Goal: Task Accomplishment & Management: Manage account settings

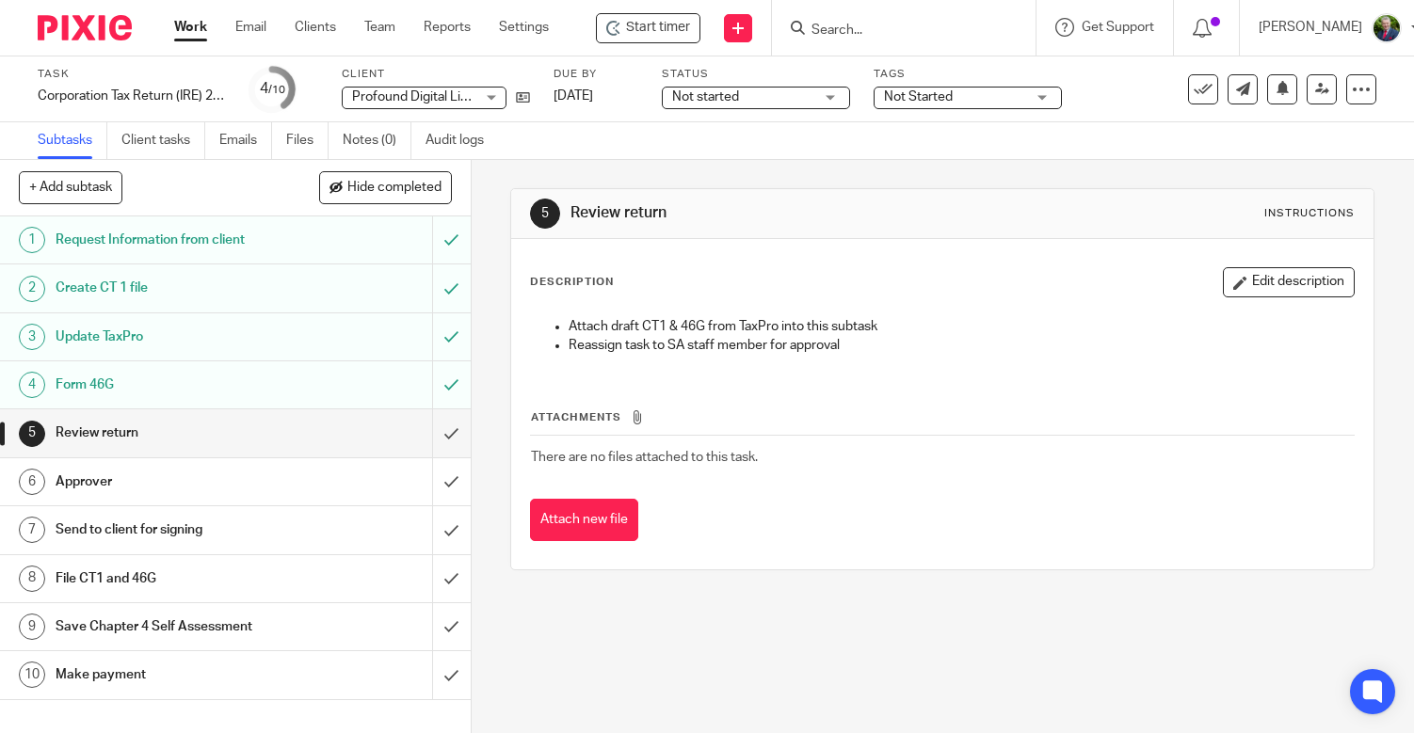
click at [853, 544] on div "5 Review return Instructions Description Edit description Attach draft CT1 & 46…" at bounding box center [943, 446] width 942 height 573
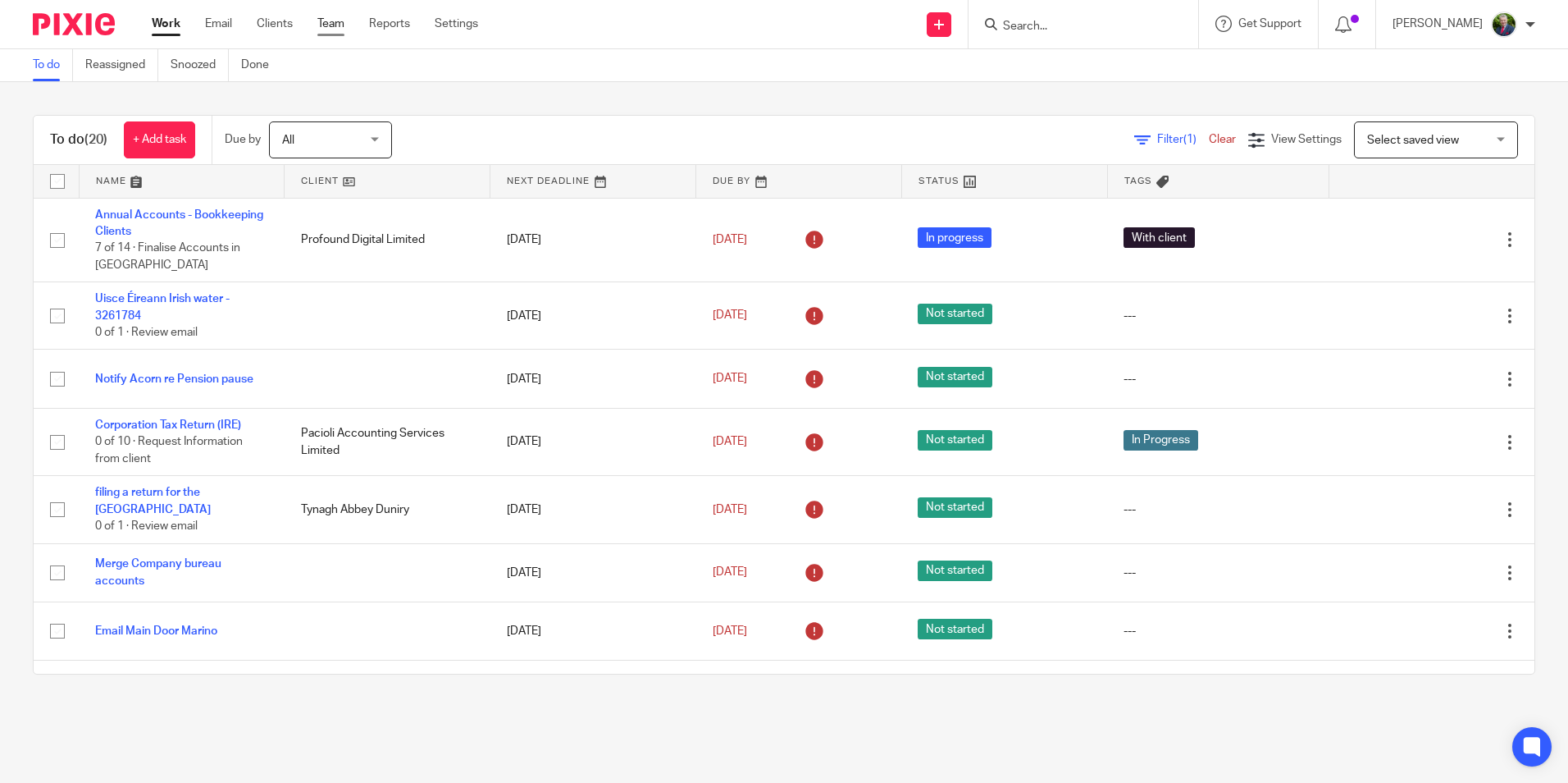
click at [336, 24] on link "Team" at bounding box center [330, 24] width 27 height 17
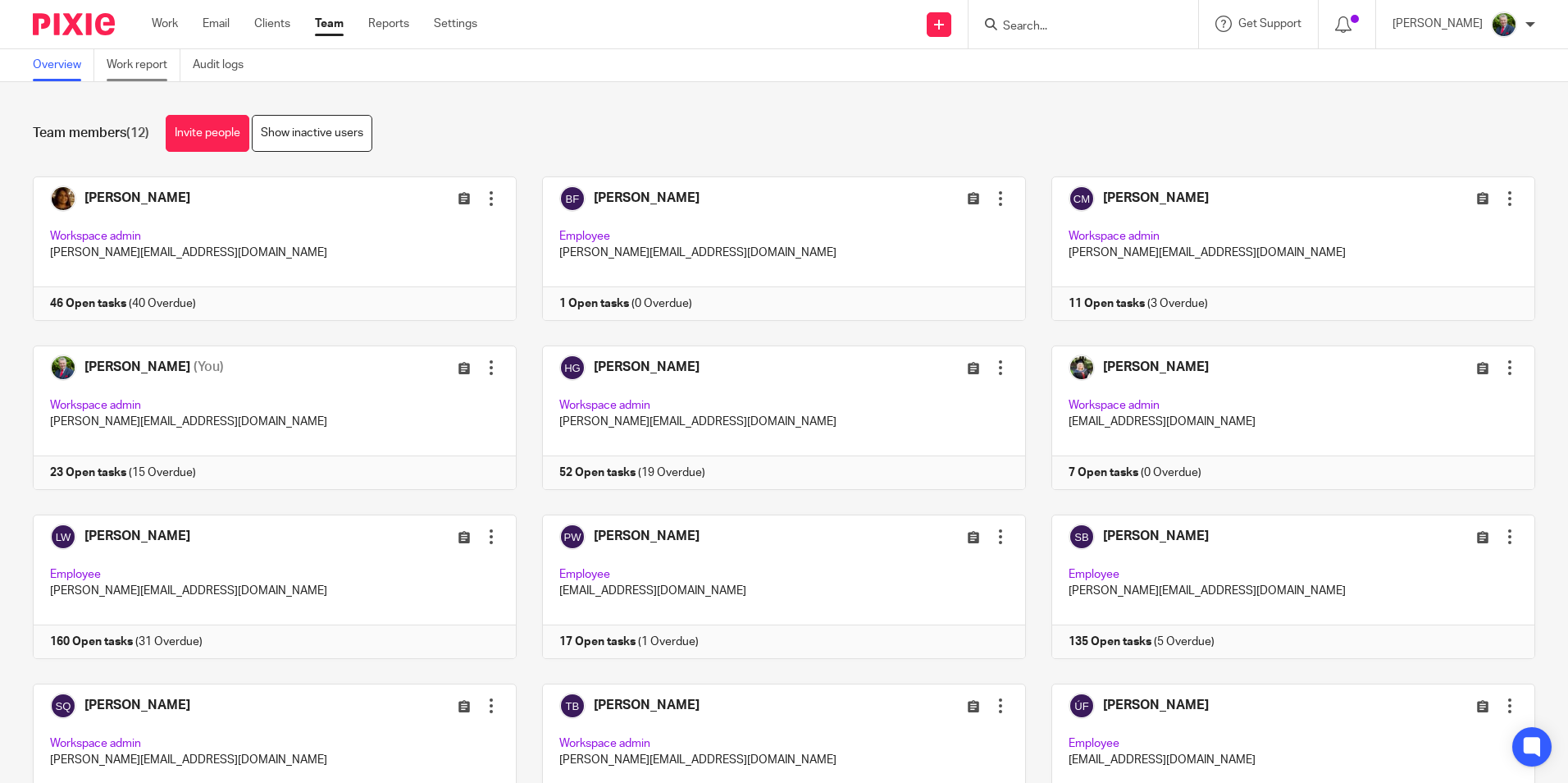
click at [156, 59] on link "Work report" at bounding box center [143, 65] width 74 height 32
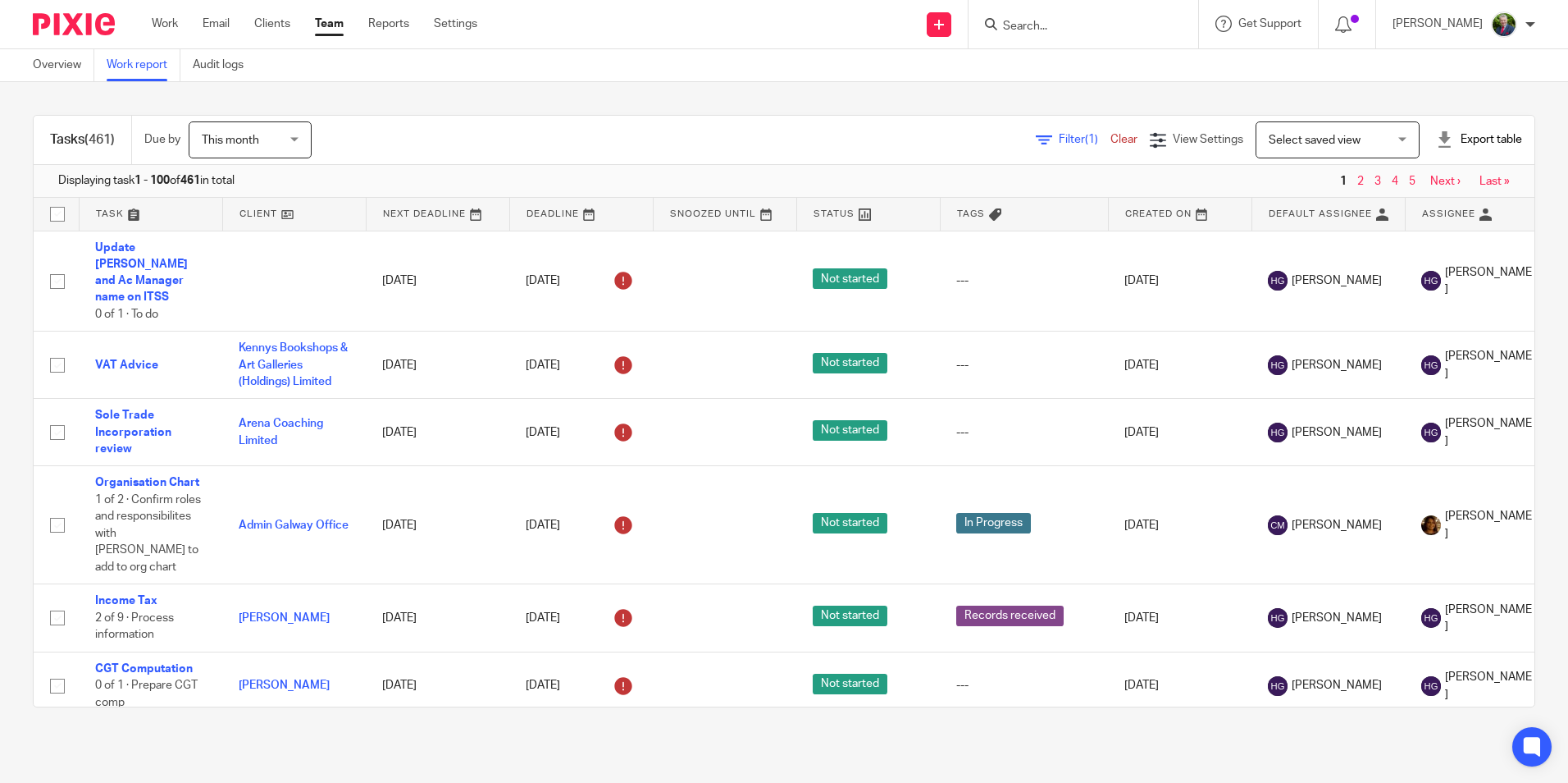
click at [1059, 140] on span "Filter (1)" at bounding box center [1084, 139] width 51 height 11
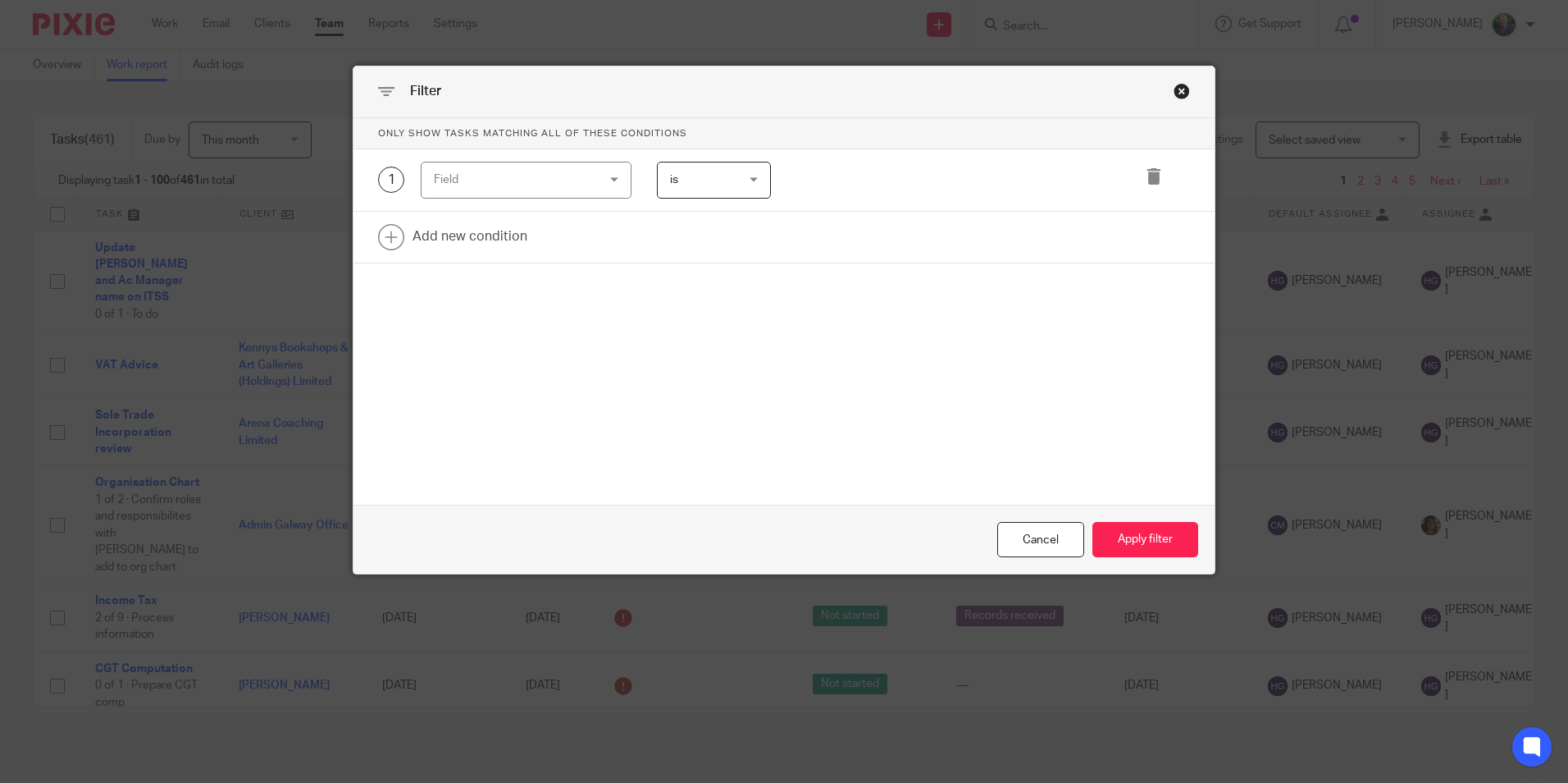
click at [561, 162] on div "Field" at bounding box center [512, 180] width 158 height 35
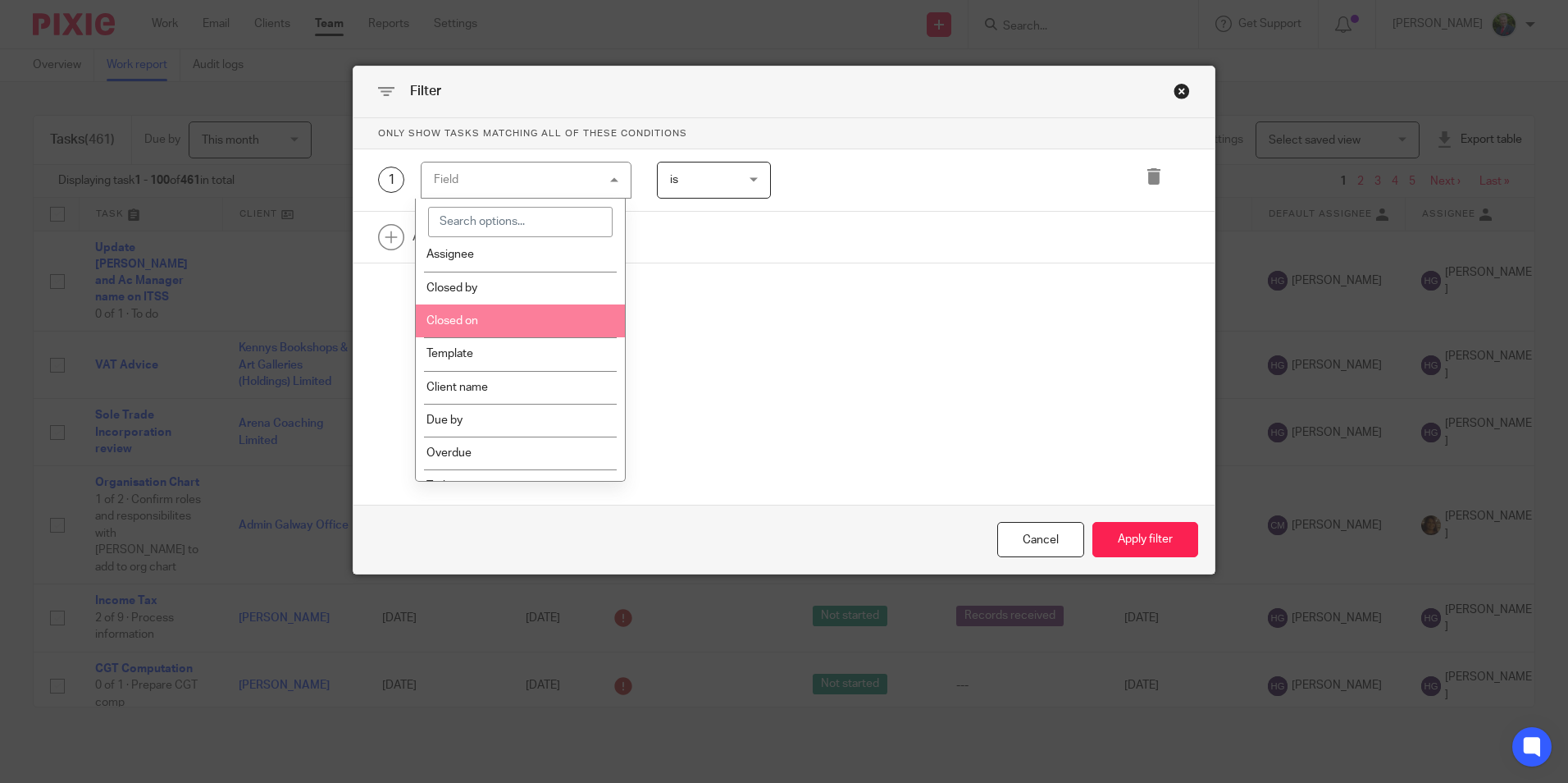
scroll to position [164, 0]
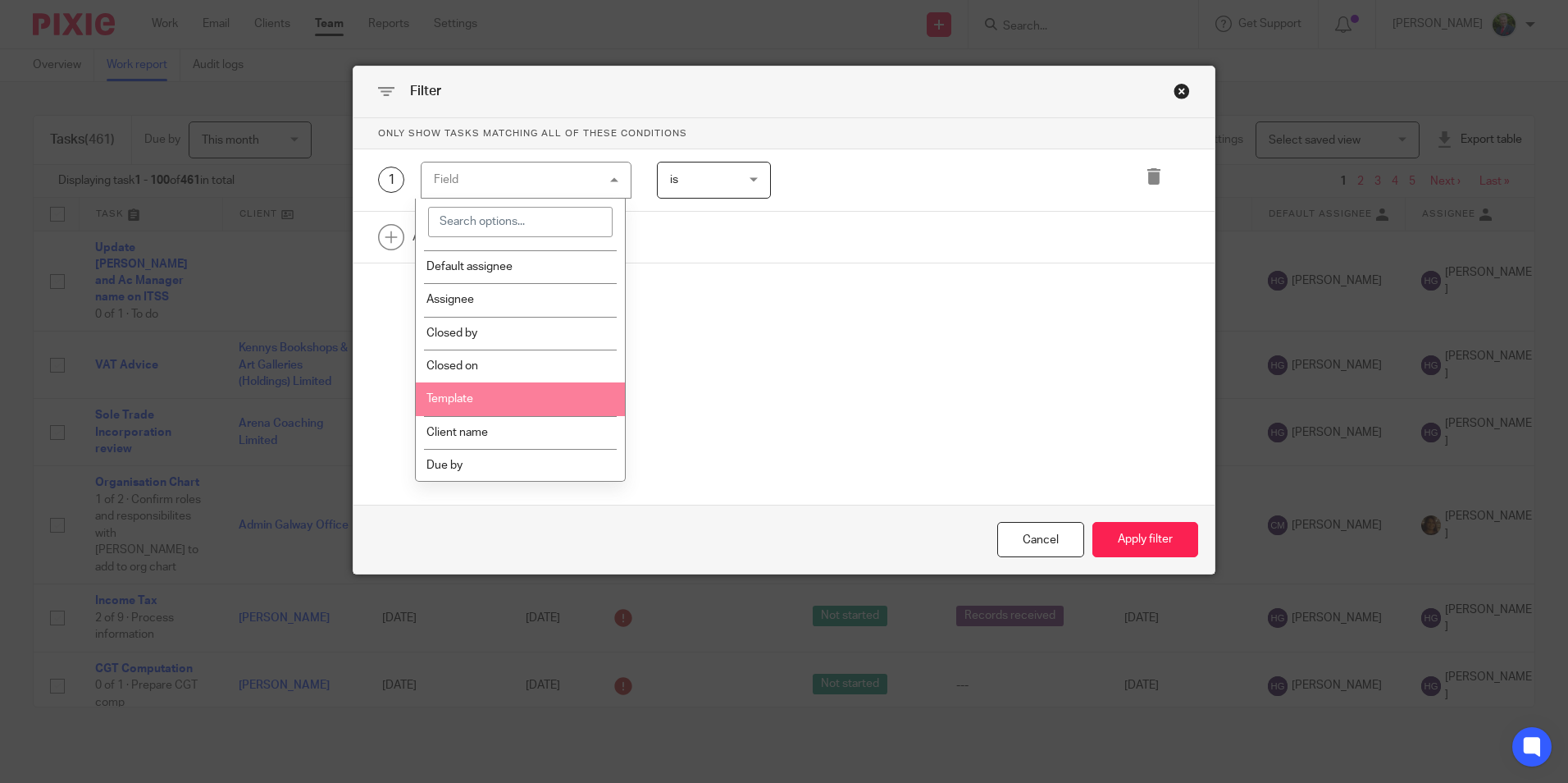
click at [479, 393] on li "Template" at bounding box center [520, 399] width 209 height 33
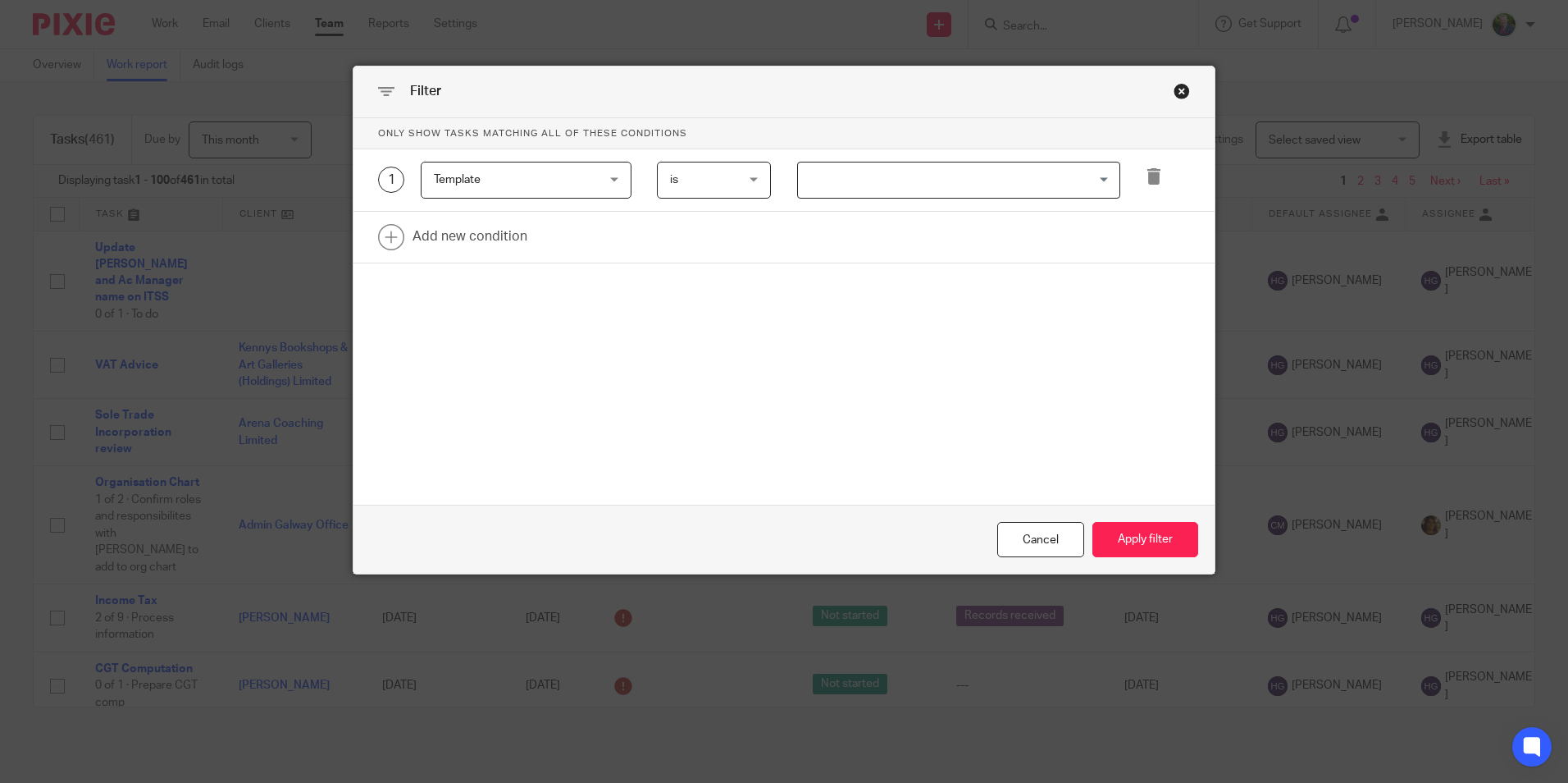
click at [920, 177] on input "Search for option" at bounding box center [955, 180] width 311 height 29
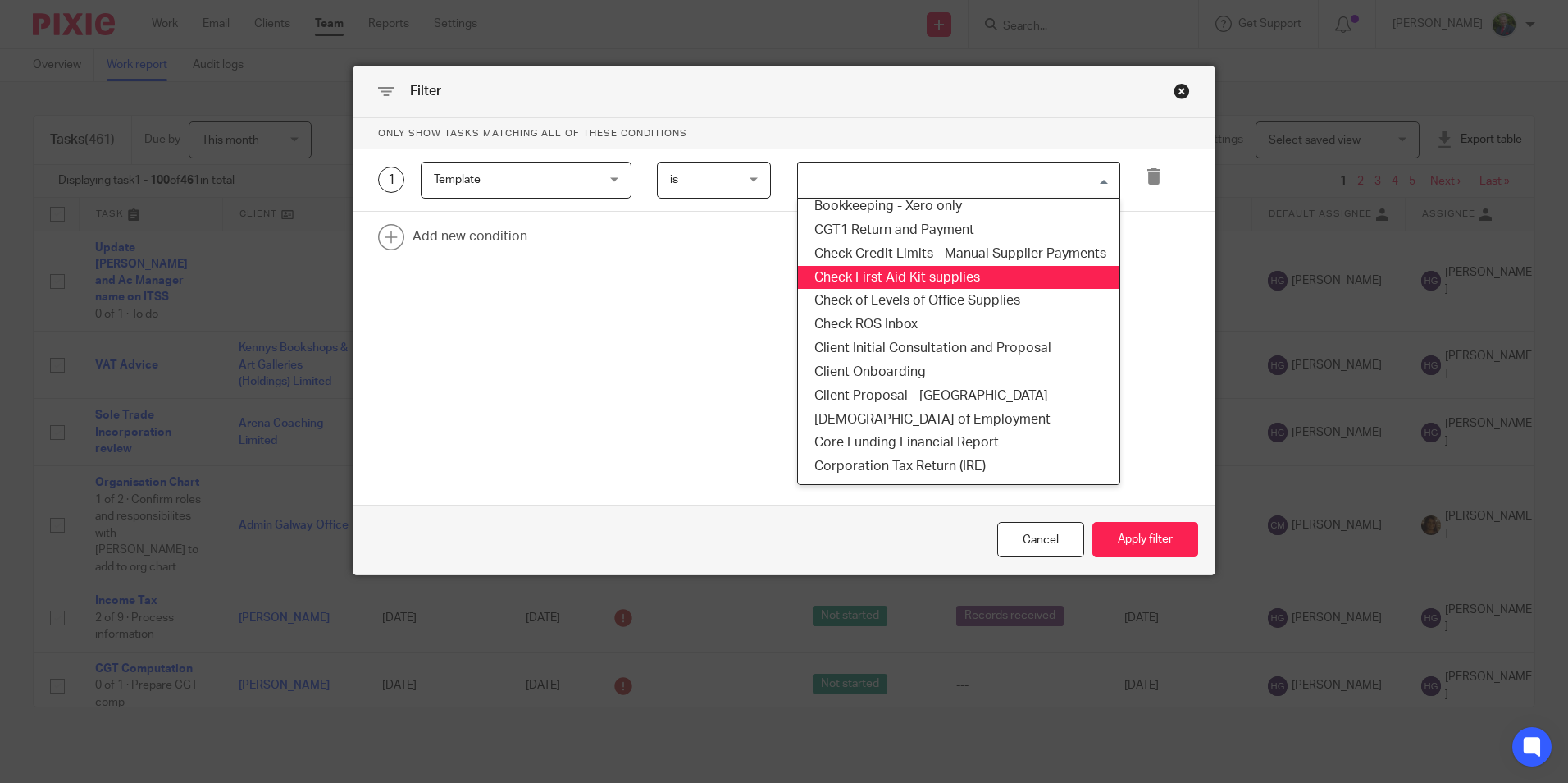
scroll to position [246, 0]
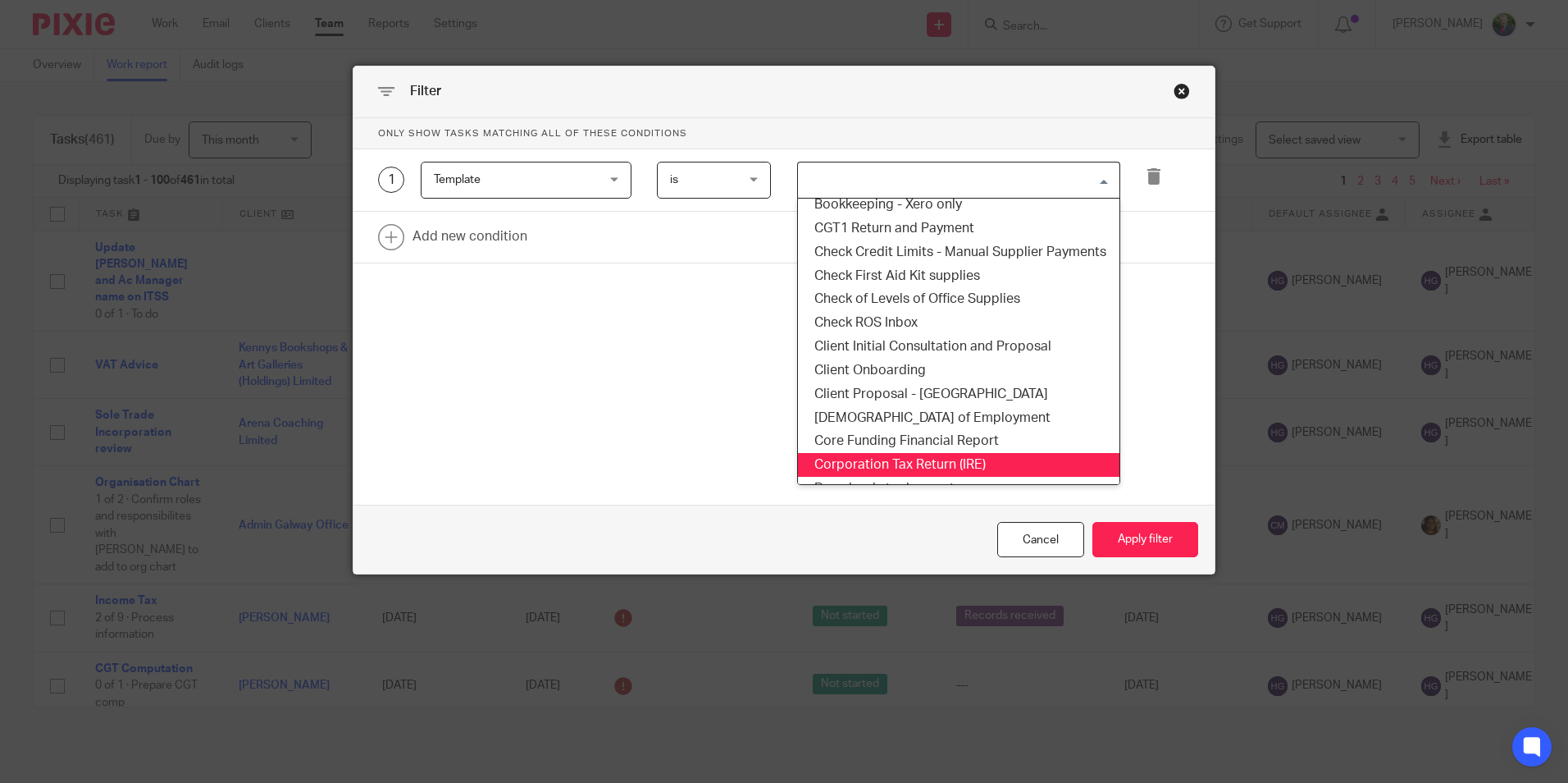
click at [894, 460] on li "Corporation Tax Return (IRE)" at bounding box center [959, 464] width 322 height 24
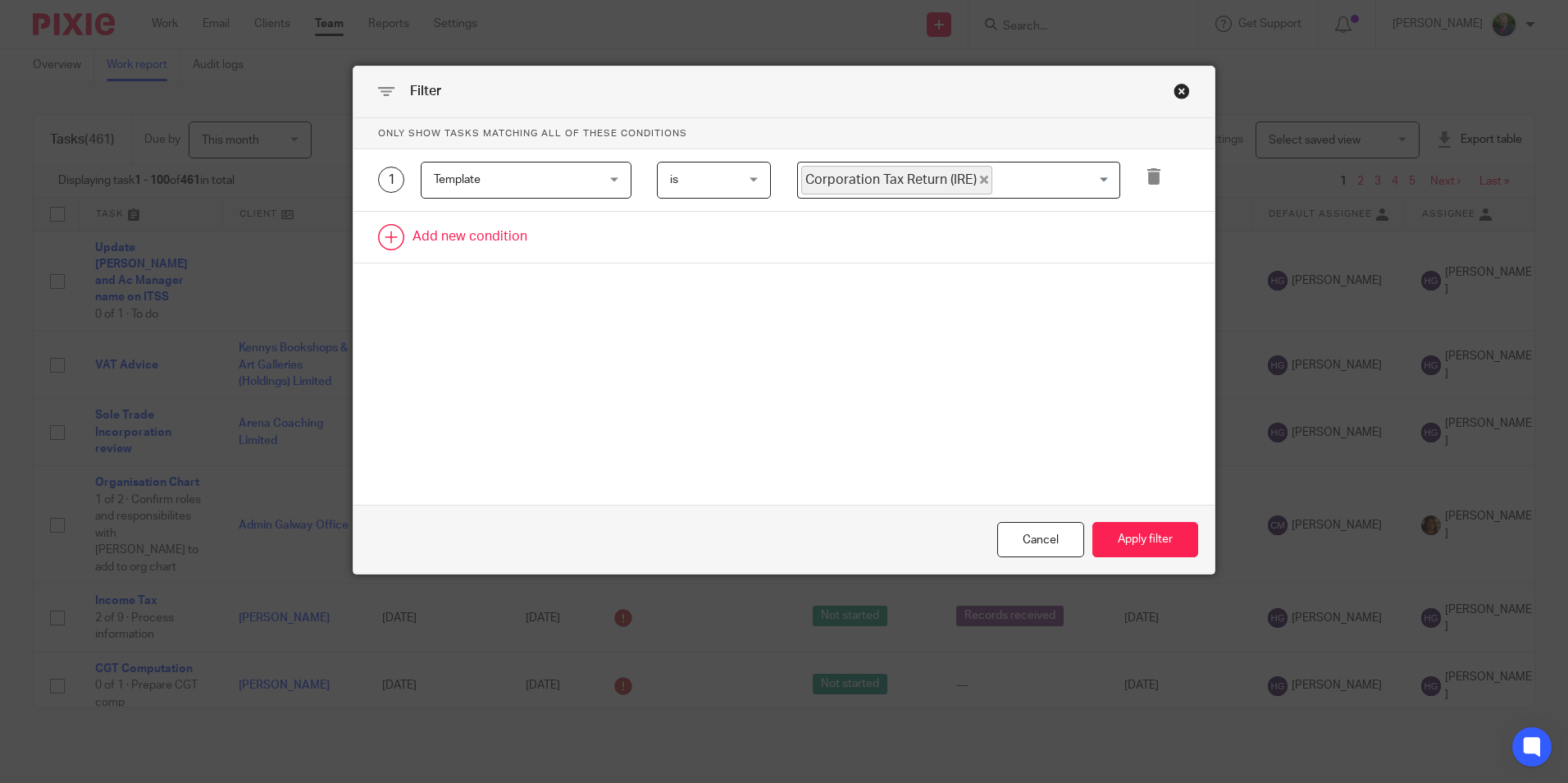
click at [480, 230] on link at bounding box center [784, 237] width 861 height 51
click at [584, 244] on div "Field" at bounding box center [512, 242] width 158 height 35
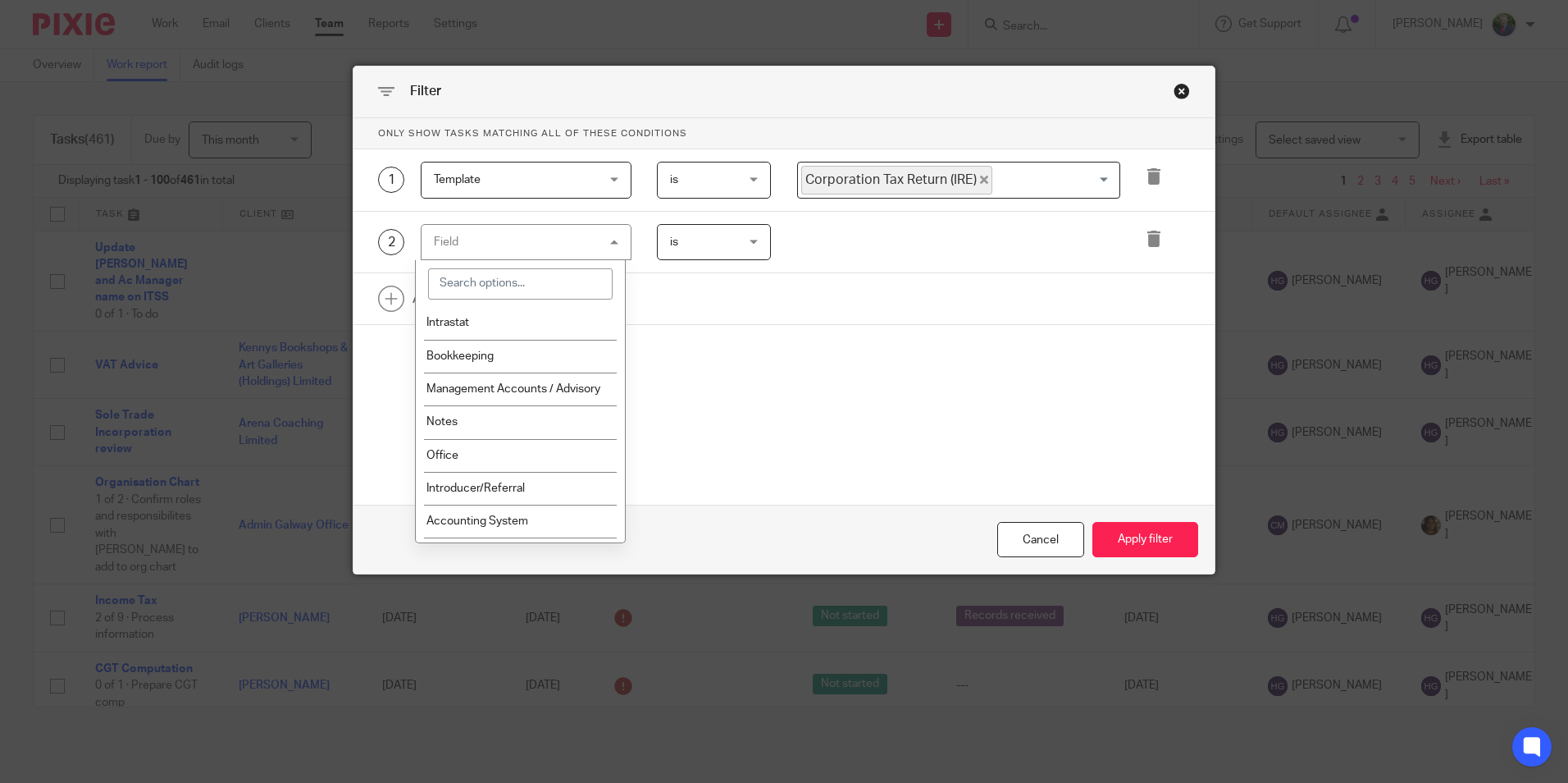
scroll to position [1313, 0]
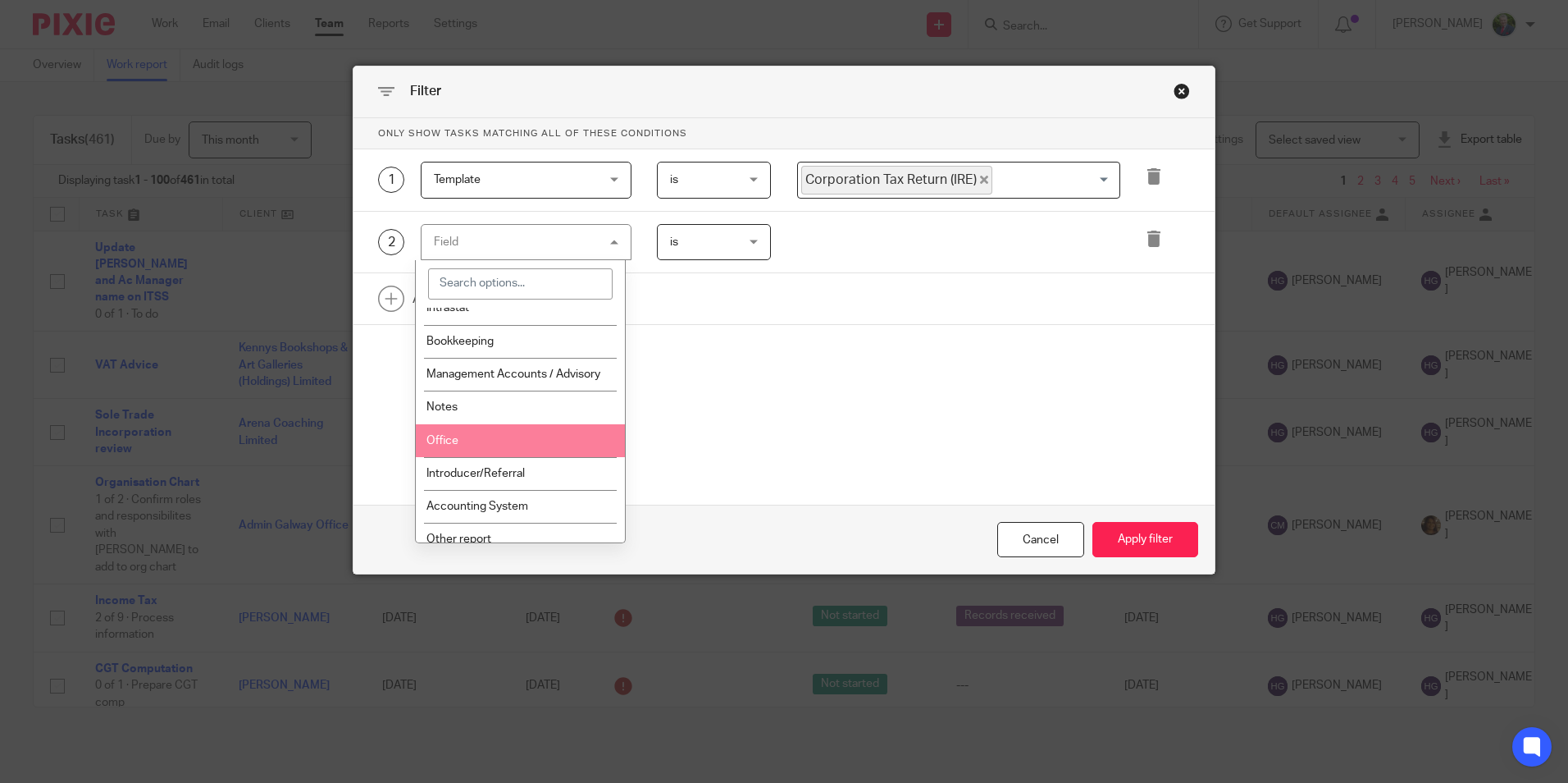
click at [561, 436] on li "Office" at bounding box center [520, 441] width 209 height 33
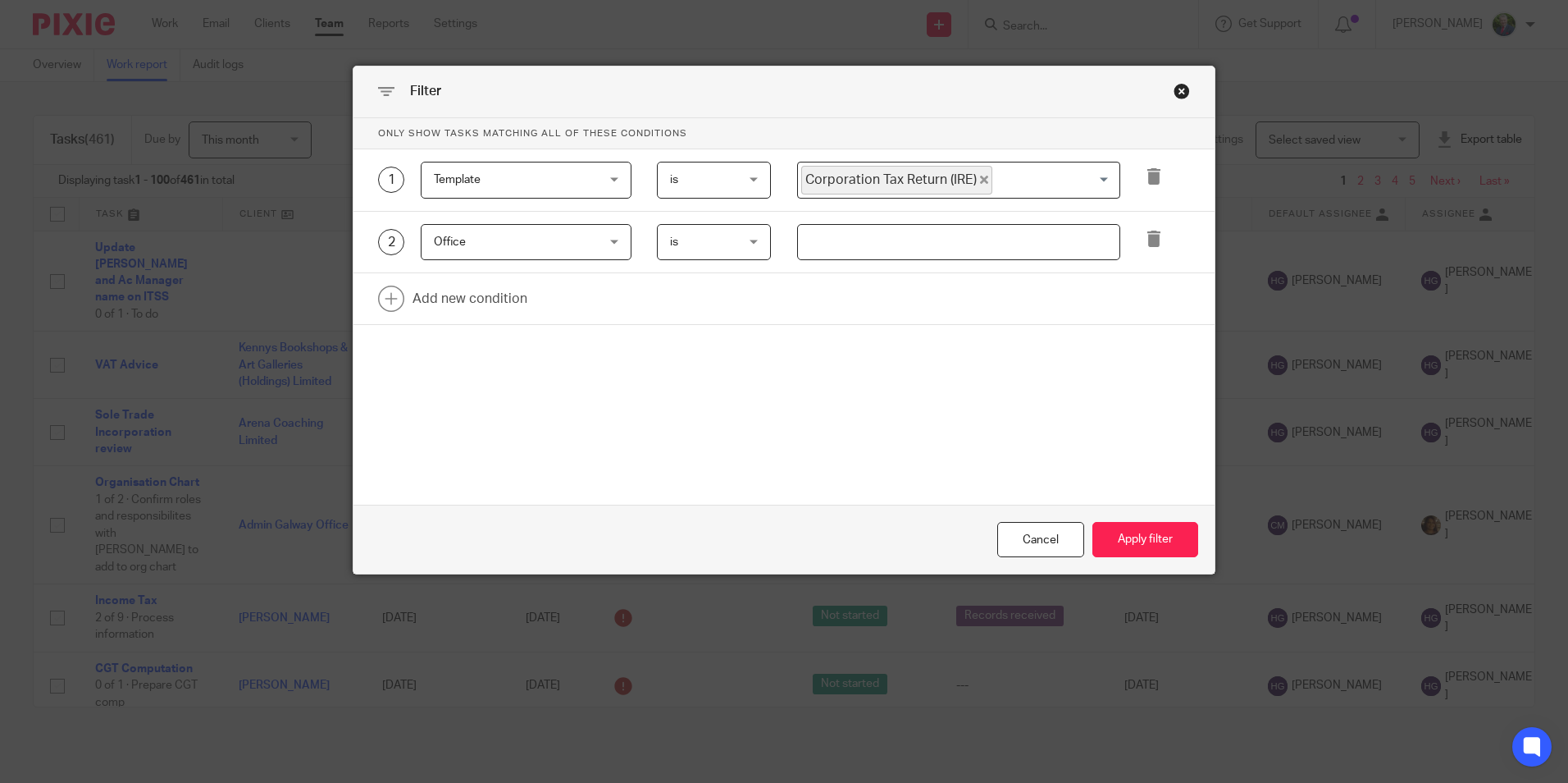
click at [887, 244] on input "text" at bounding box center [959, 242] width 323 height 37
type input "Dublin"
click at [1128, 541] on button "Apply filter" at bounding box center [1145, 540] width 105 height 35
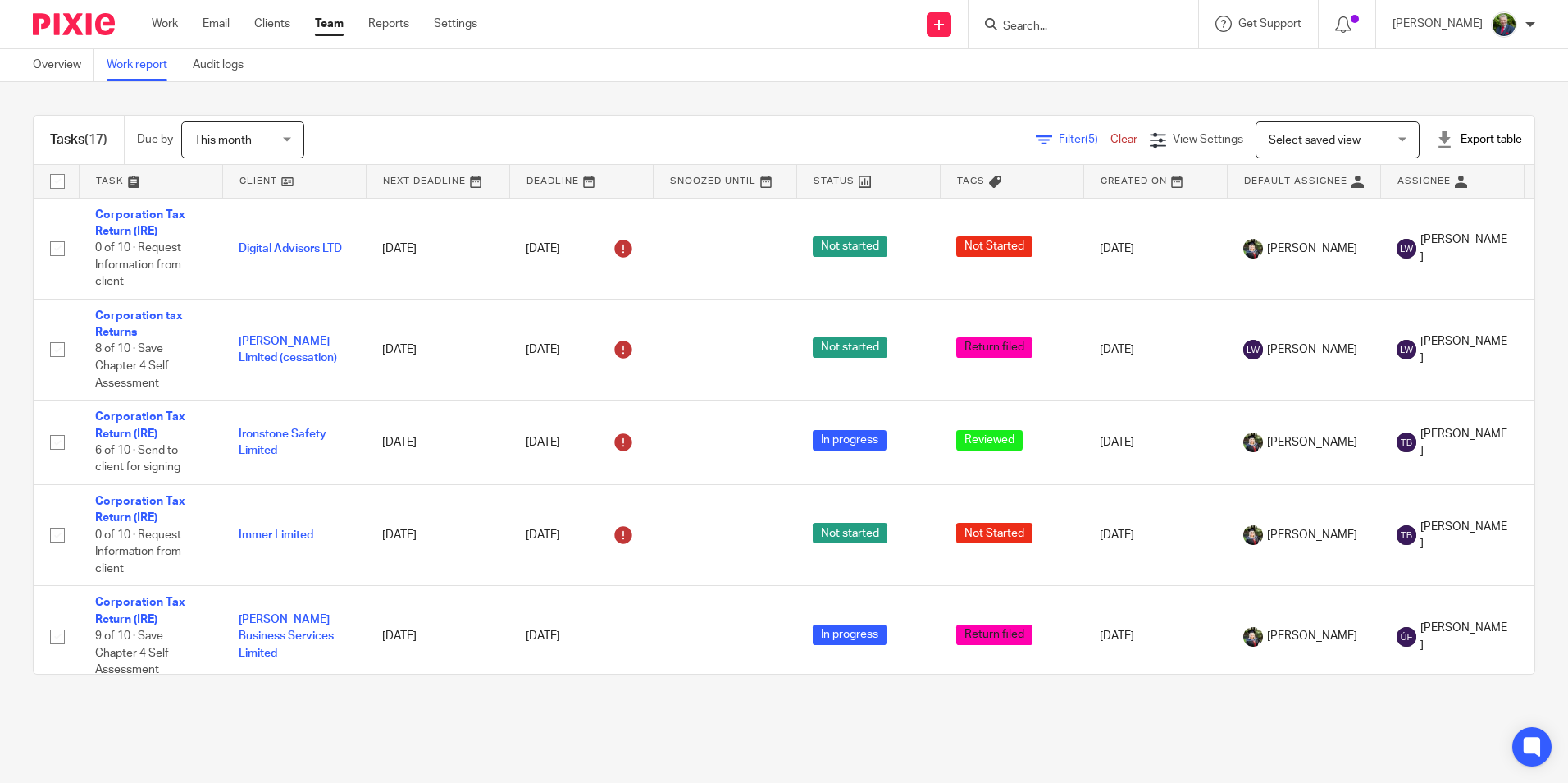
click at [1059, 140] on span "Filter (5)" at bounding box center [1084, 139] width 51 height 11
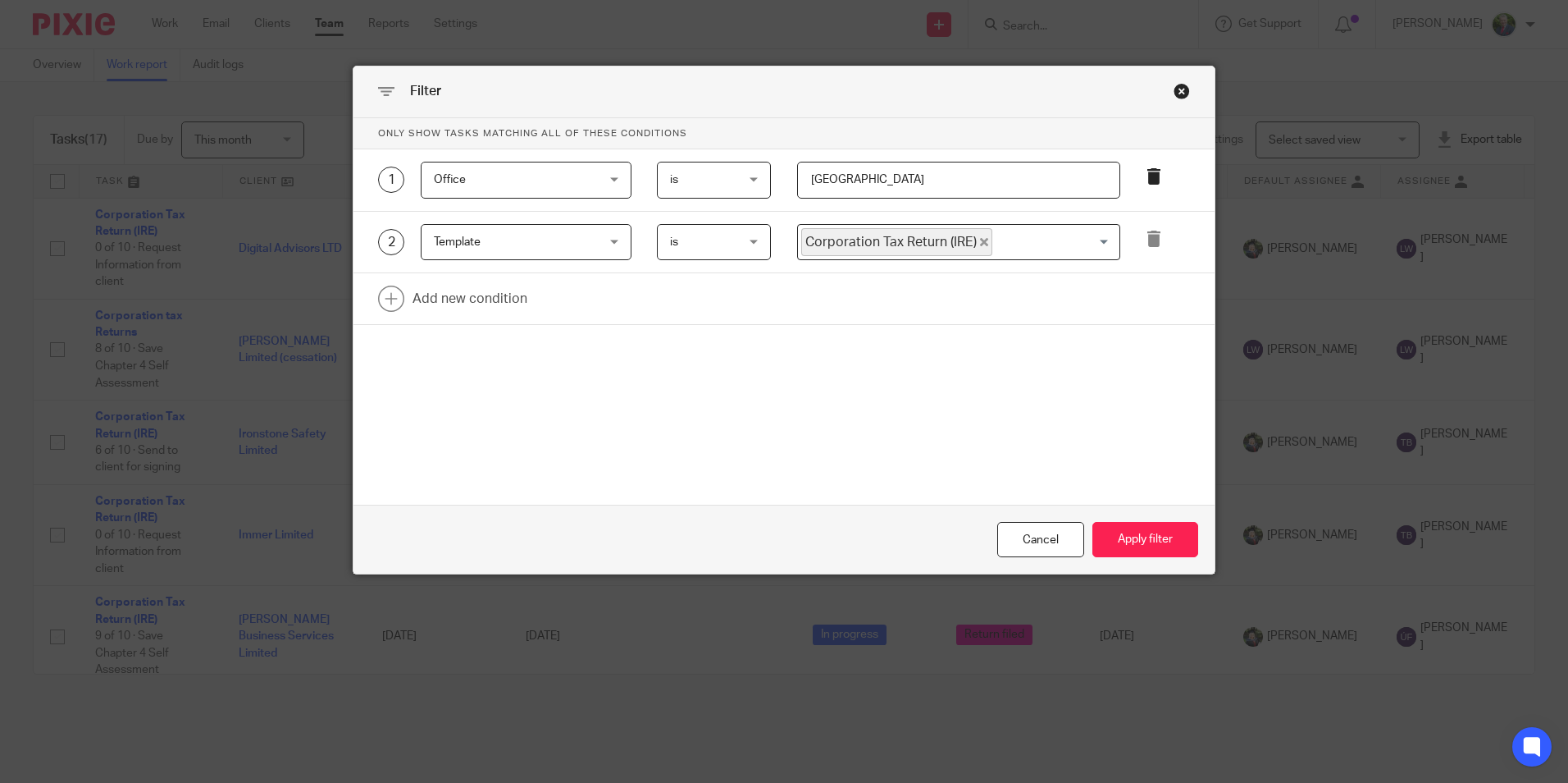
click at [1146, 174] on icon at bounding box center [1154, 176] width 17 height 17
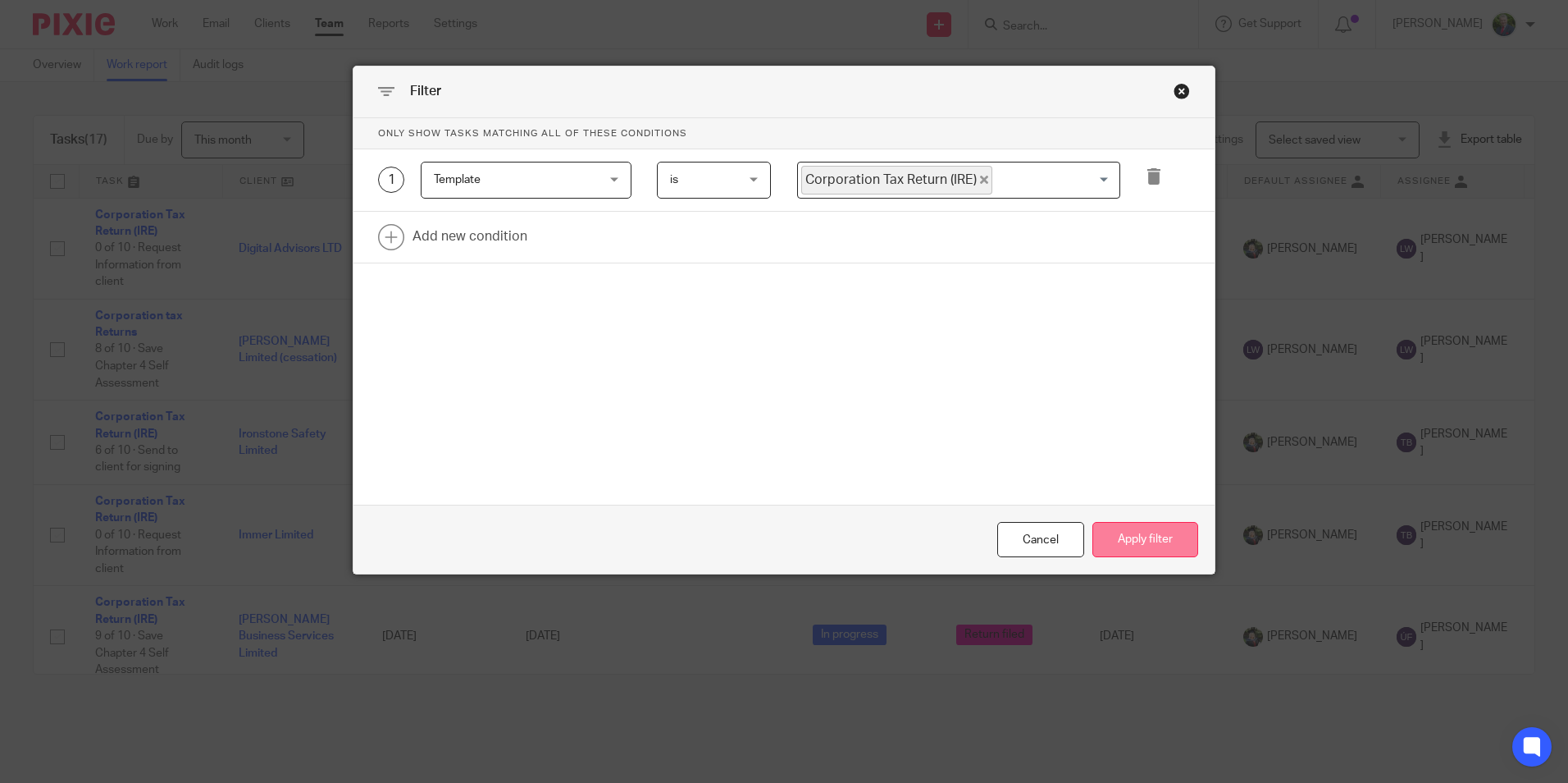
click at [1125, 536] on button "Apply filter" at bounding box center [1145, 540] width 105 height 35
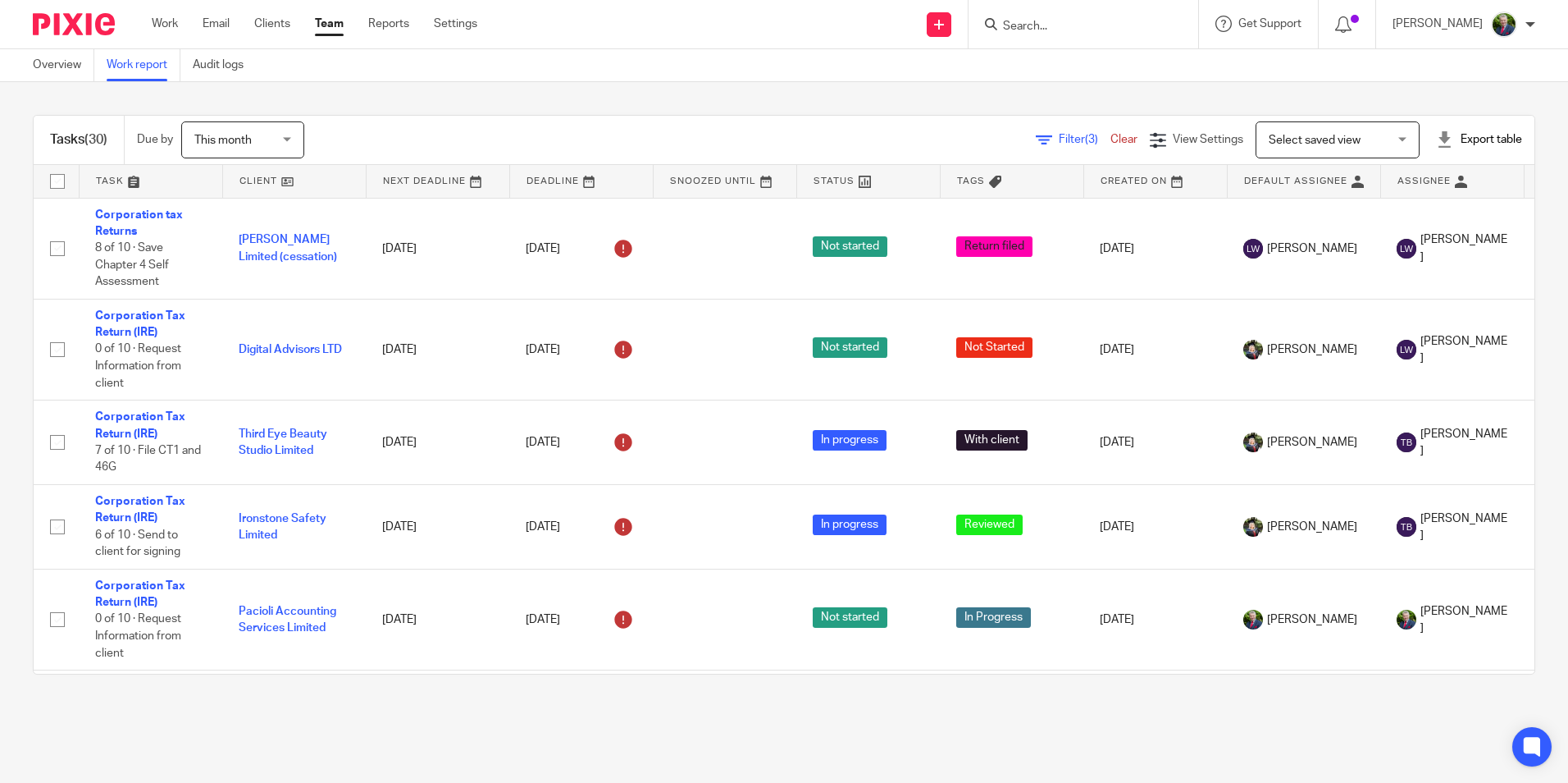
click at [257, 178] on link at bounding box center [295, 181] width 143 height 33
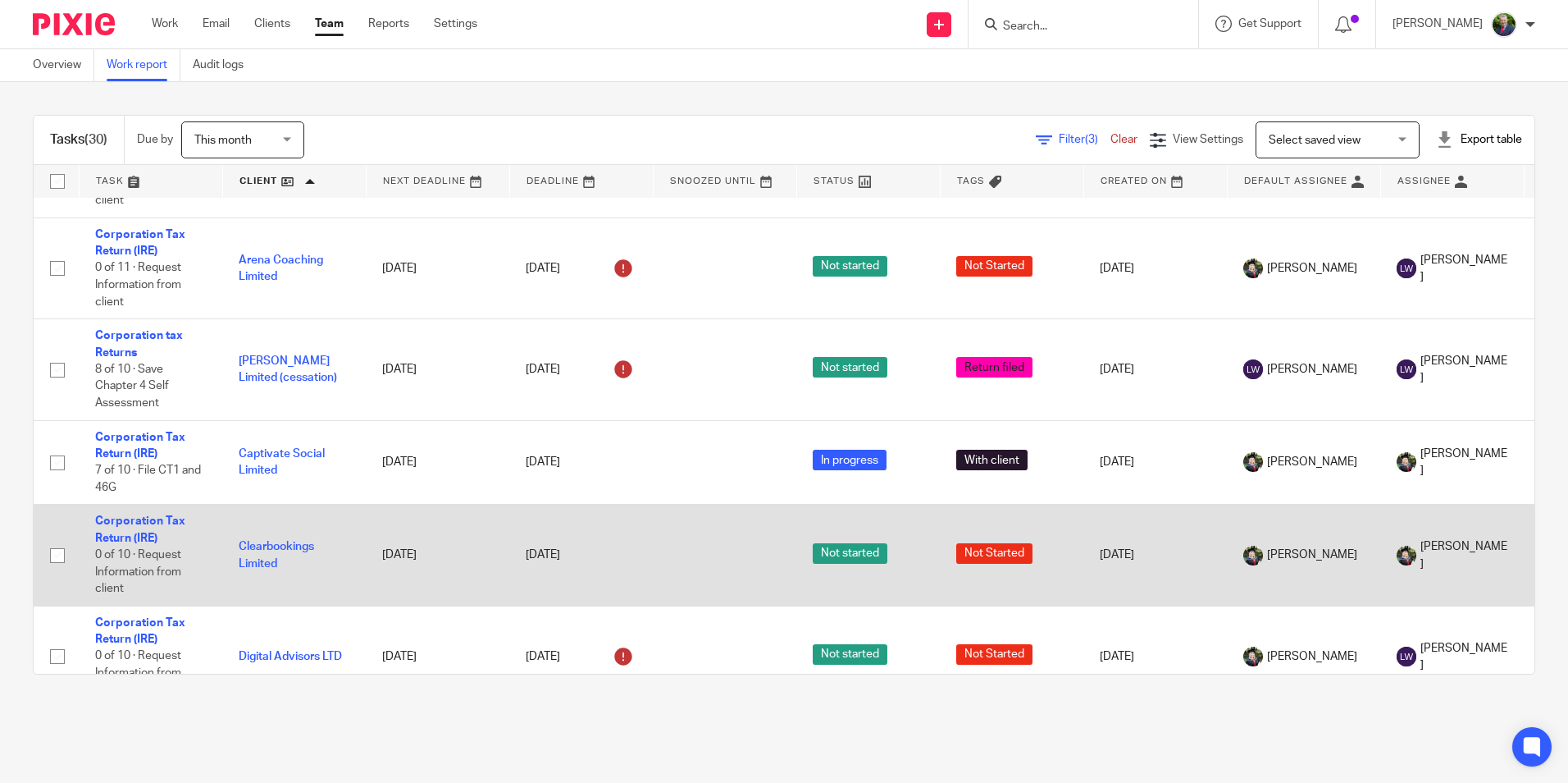
scroll to position [82, 0]
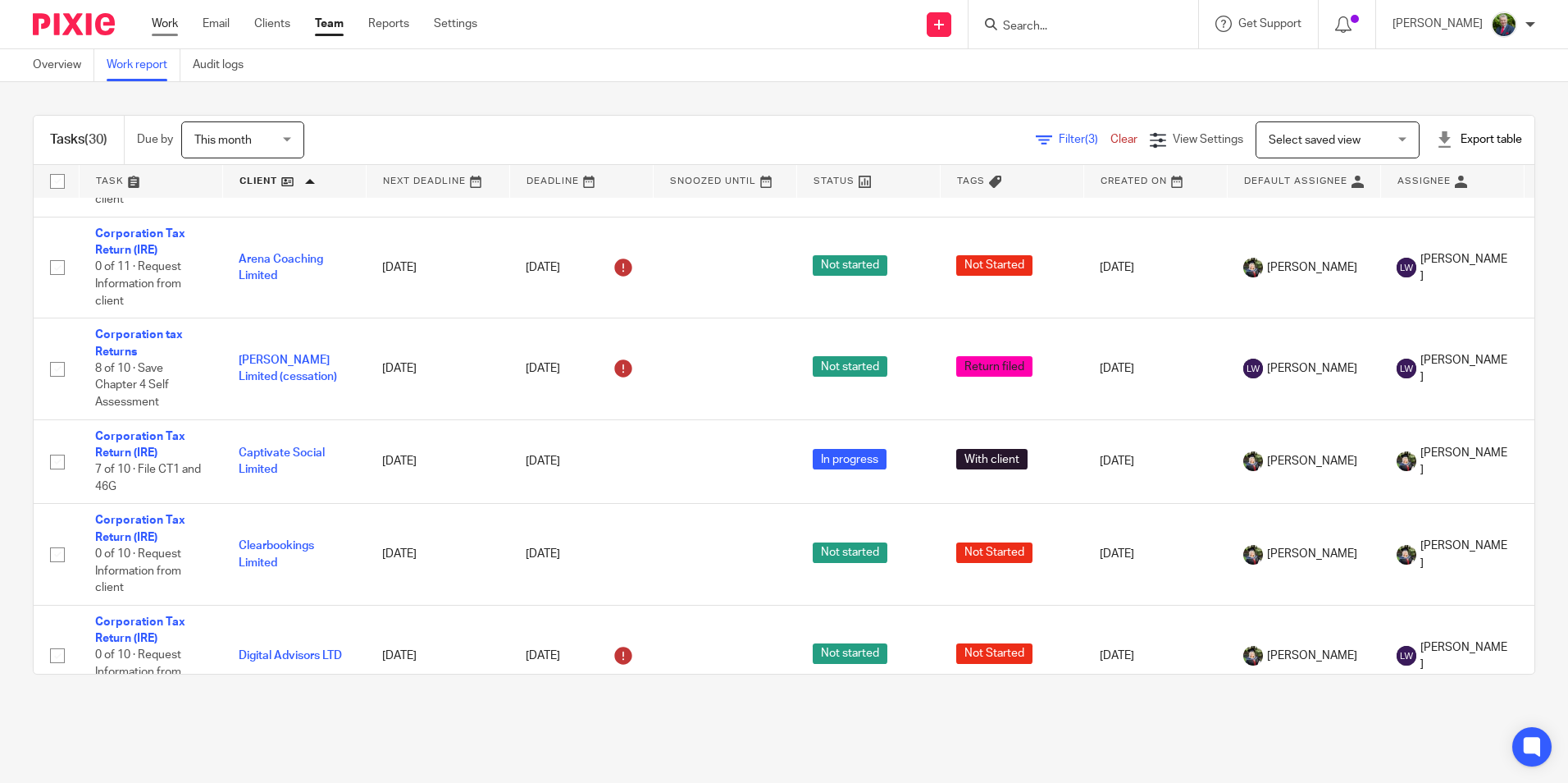
click at [160, 25] on link "Work" at bounding box center [165, 24] width 26 height 17
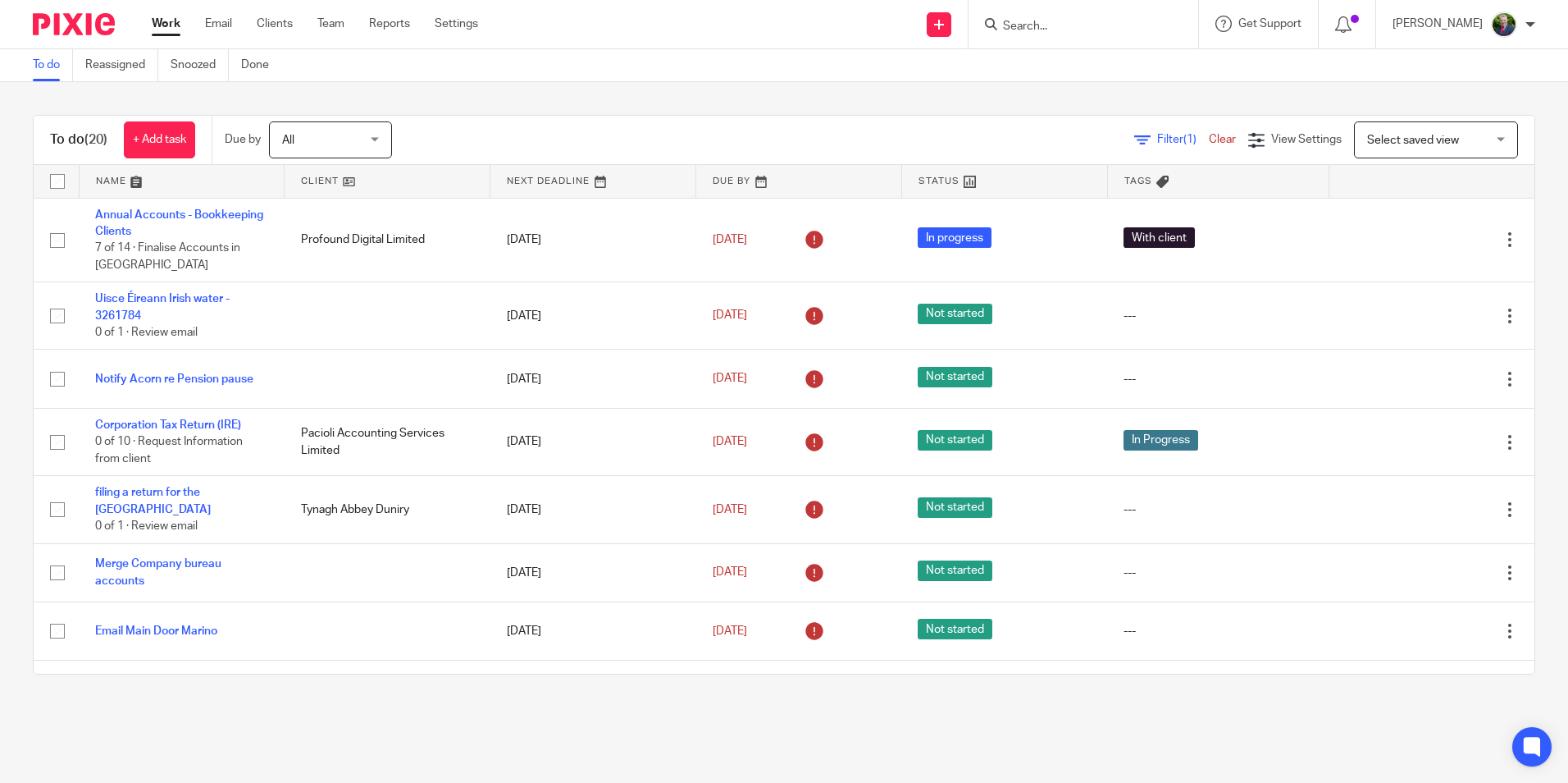
click at [113, 178] on link at bounding box center [181, 181] width 205 height 33
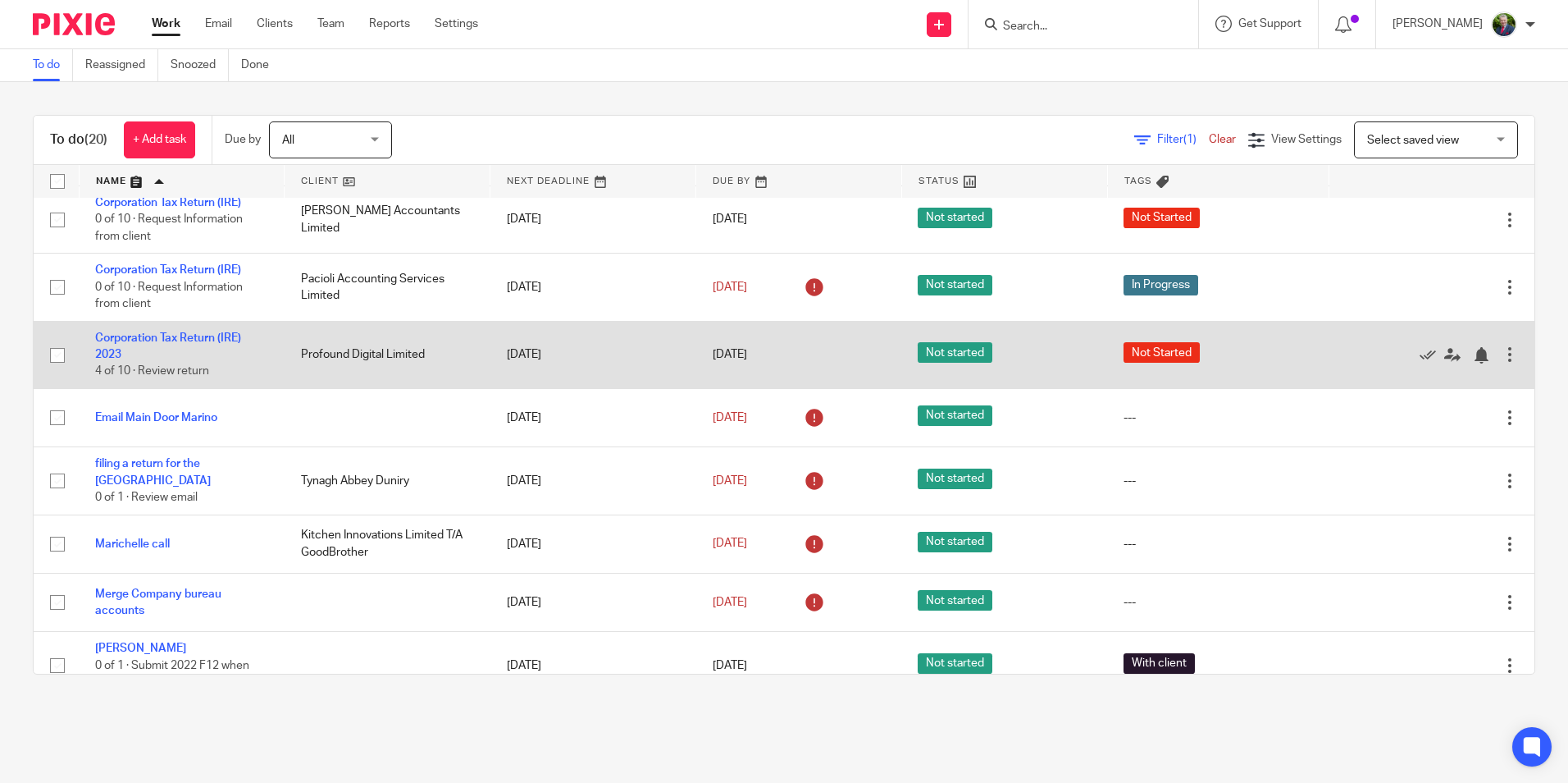
scroll to position [493, 0]
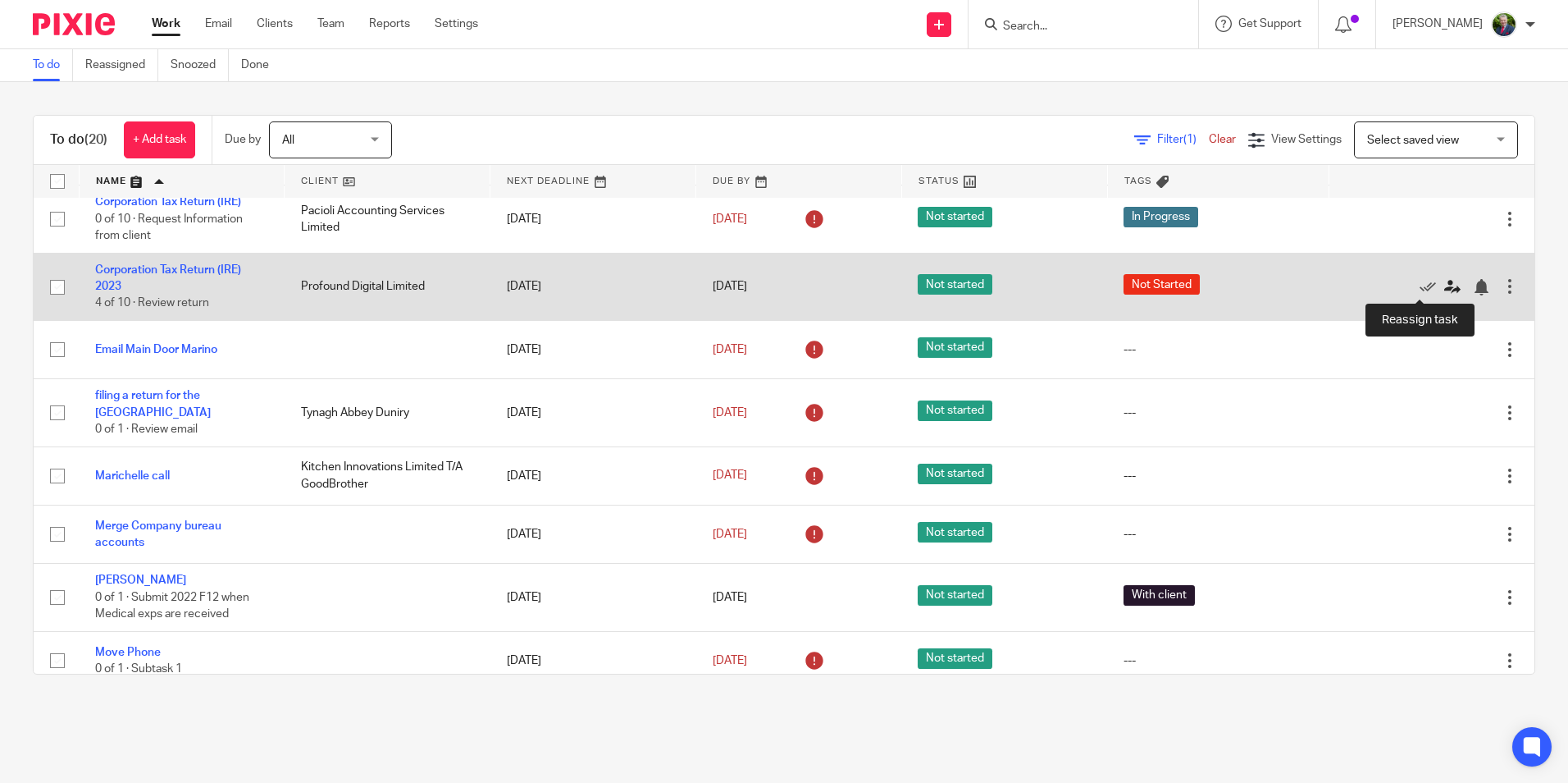
click at [1444, 287] on icon at bounding box center [1452, 287] width 17 height 17
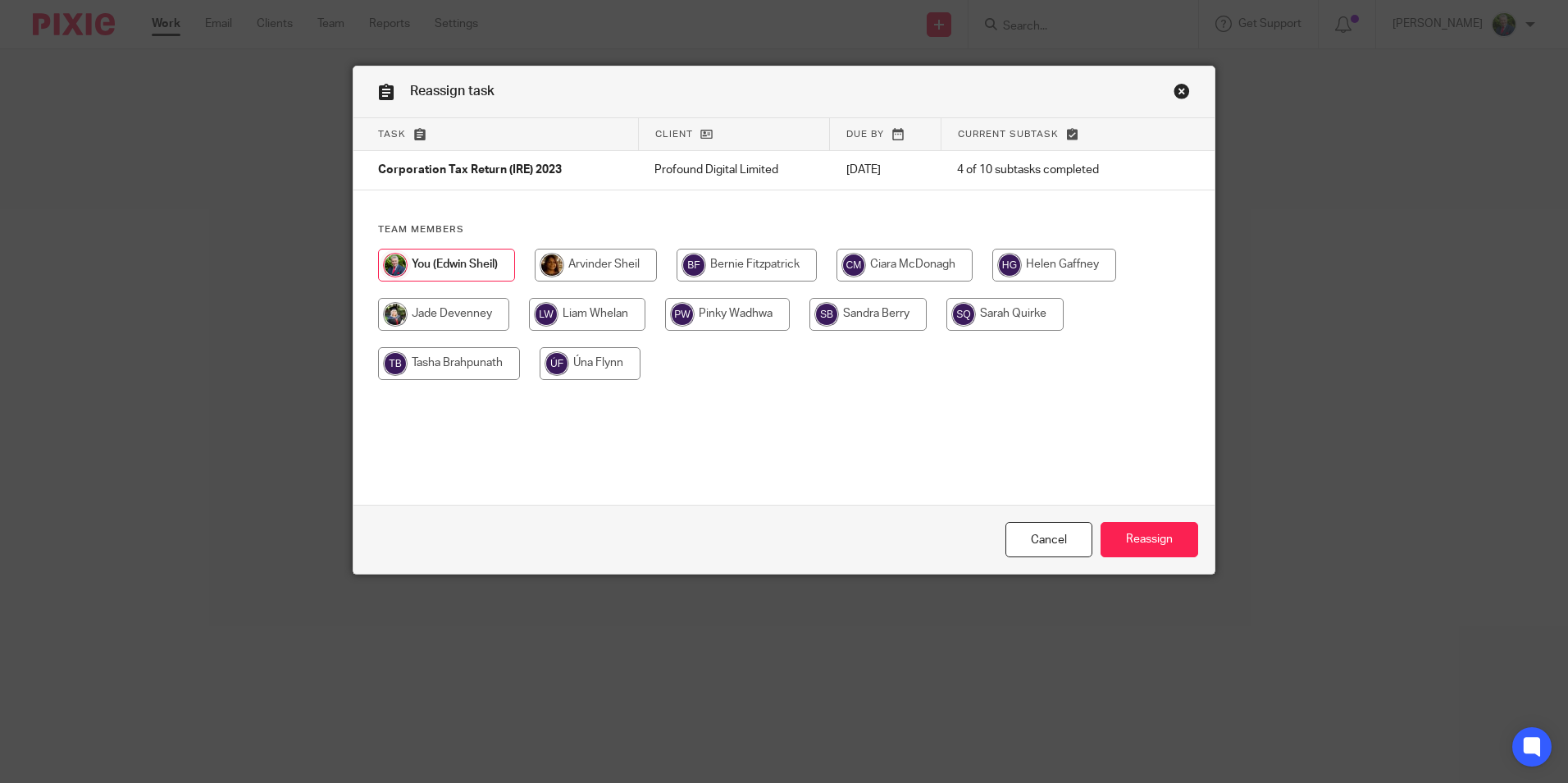
click at [628, 272] on input "radio" at bounding box center [596, 265] width 122 height 33
radio input "true"
click at [1124, 530] on input "Reassign" at bounding box center [1150, 540] width 98 height 35
